Goal: Use online tool/utility: Utilize a website feature to perform a specific function

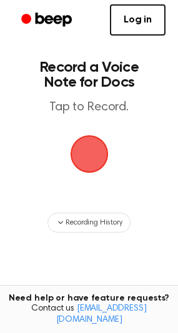
click at [97, 151] on span "button" at bounding box center [89, 154] width 70 height 70
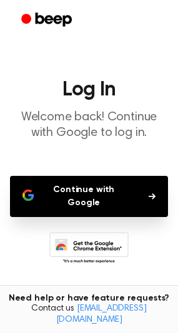
click at [107, 189] on button "Continue with Google" at bounding box center [89, 196] width 158 height 41
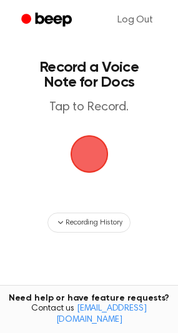
click at [80, 155] on span "button" at bounding box center [89, 154] width 55 height 55
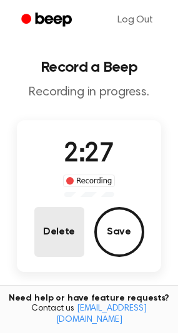
click at [69, 235] on button "Delete" at bounding box center [59, 232] width 50 height 50
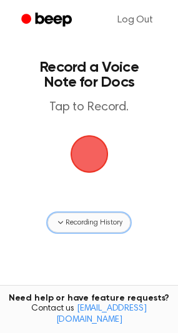
click at [84, 221] on span "Recording History" at bounding box center [93, 222] width 56 height 11
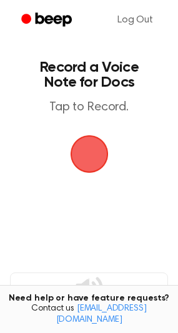
click at [89, 151] on span "button" at bounding box center [89, 154] width 70 height 70
